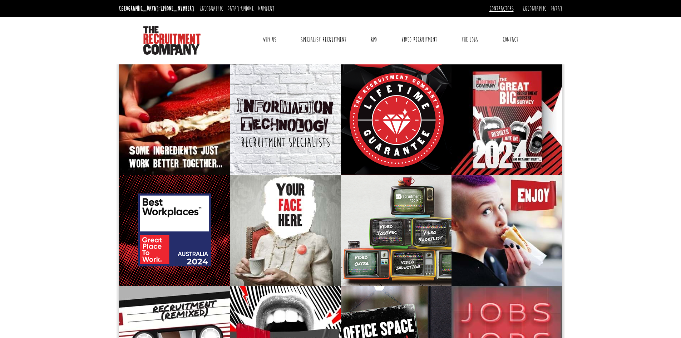
click at [514, 8] on link "Contractors" at bounding box center [501, 9] width 24 height 8
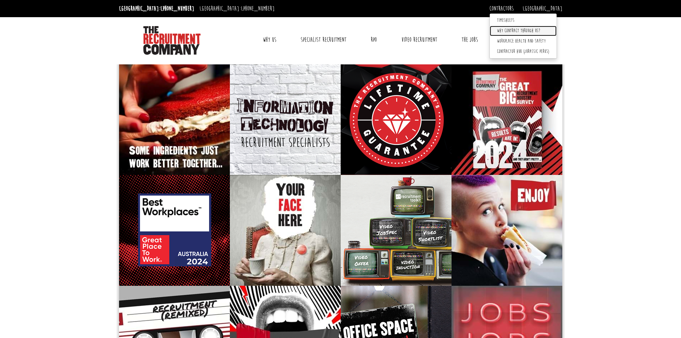
click at [536, 29] on link "Why Contract Through Us?" at bounding box center [523, 31] width 67 height 10
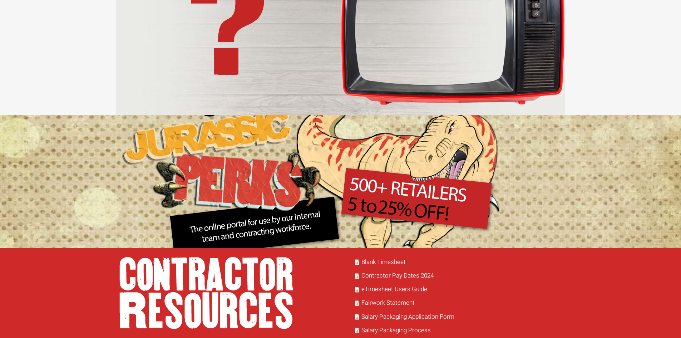
scroll to position [284, 0]
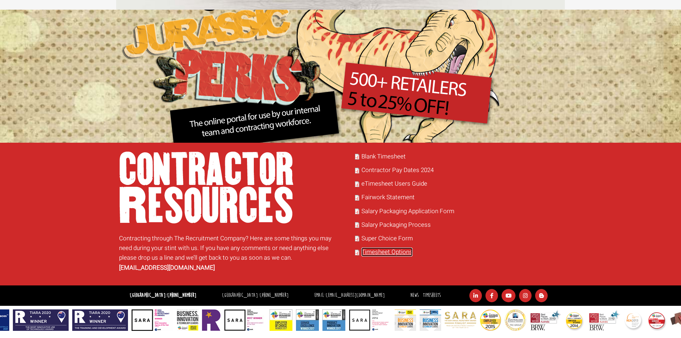
click at [376, 252] on link "Timesheet Options" at bounding box center [386, 251] width 51 height 9
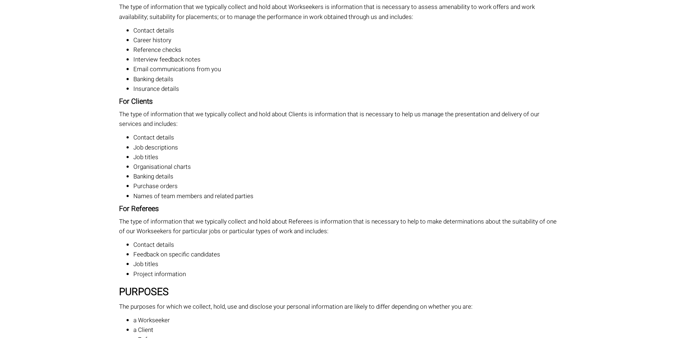
scroll to position [930, 0]
